Goal: Task Accomplishment & Management: Manage account settings

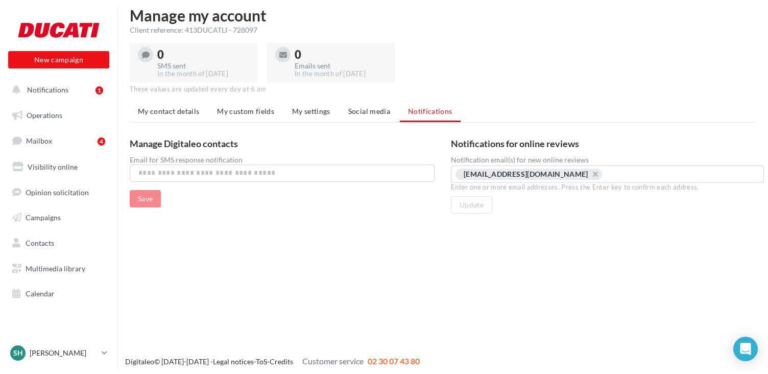
scroll to position [16, 0]
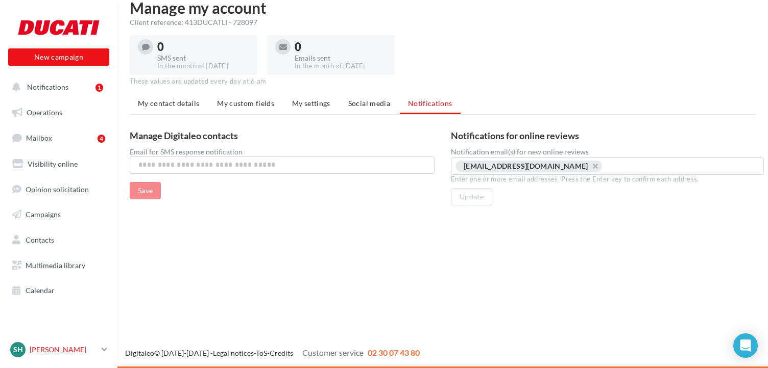
click at [102, 354] on icon at bounding box center [105, 350] width 6 height 9
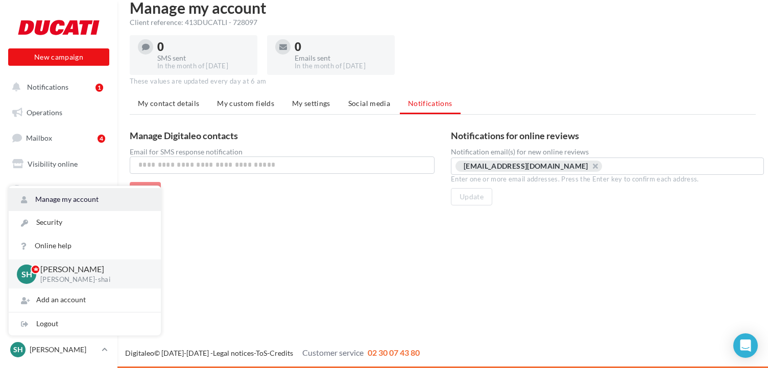
click at [75, 203] on link "Manage my account" at bounding box center [85, 199] width 152 height 23
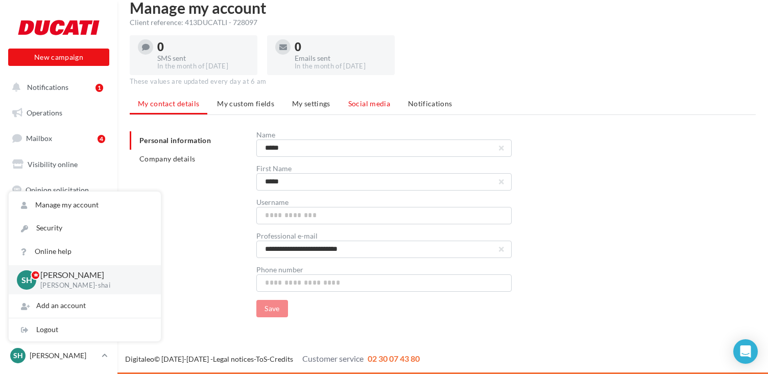
click at [372, 104] on span "Social media" at bounding box center [369, 103] width 42 height 9
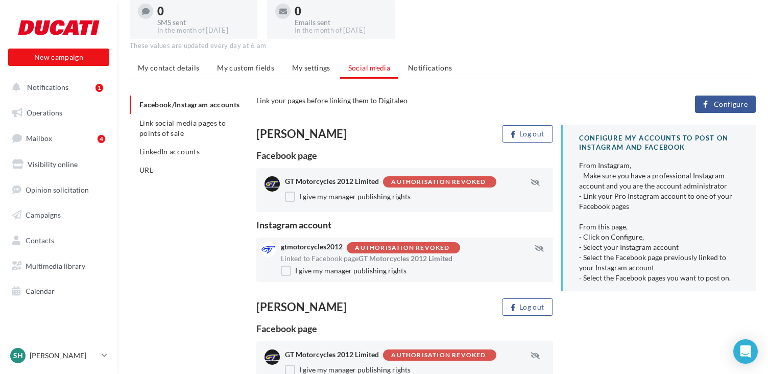
scroll to position [29, 0]
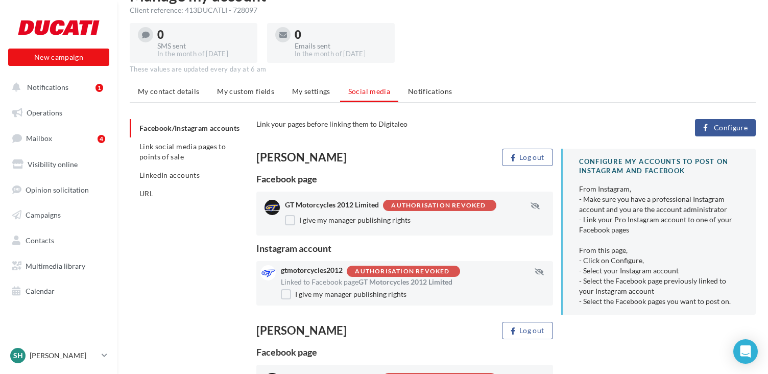
click at [723, 125] on span "Configure" at bounding box center [730, 128] width 34 height 8
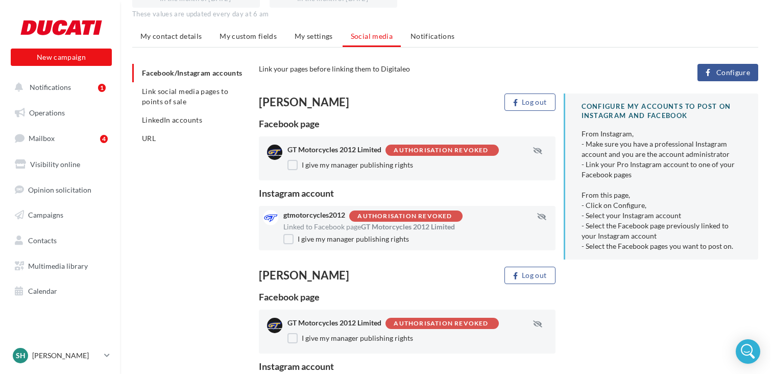
scroll to position [80, 0]
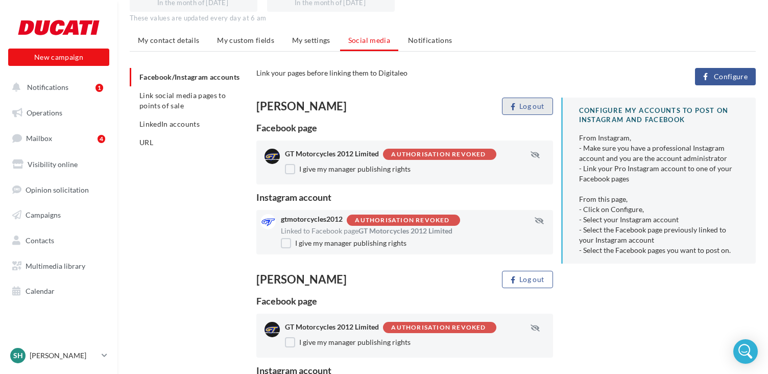
click at [527, 106] on button "Log out" at bounding box center [527, 105] width 51 height 17
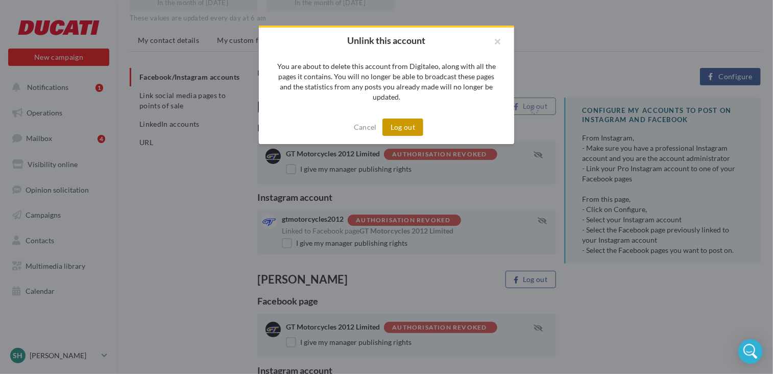
click at [408, 128] on button "Log out" at bounding box center [402, 126] width 41 height 17
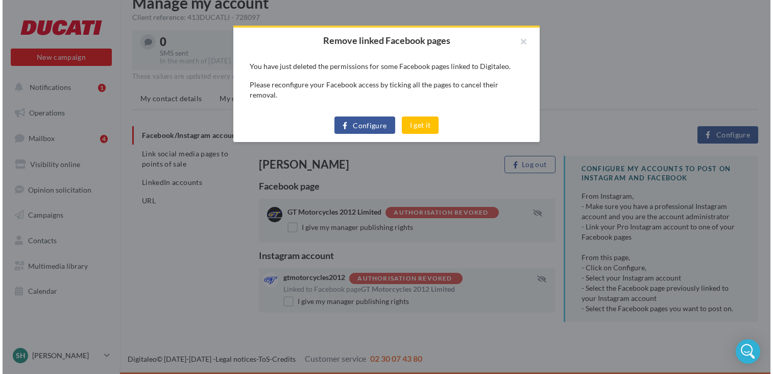
scroll to position [21, 0]
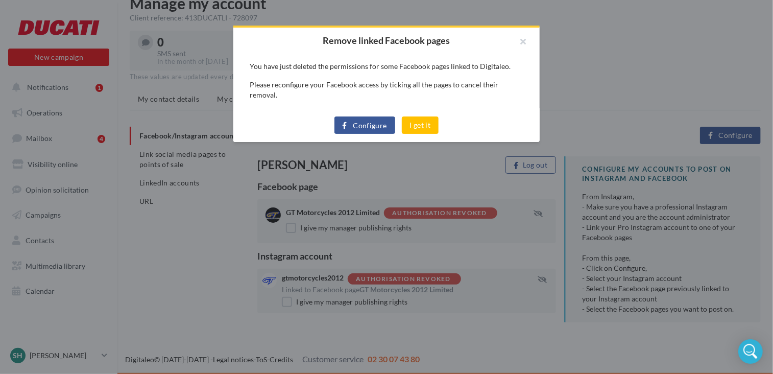
click at [364, 121] on span "Configure" at bounding box center [370, 125] width 34 height 8
